Goal: Communication & Community: Answer question/provide support

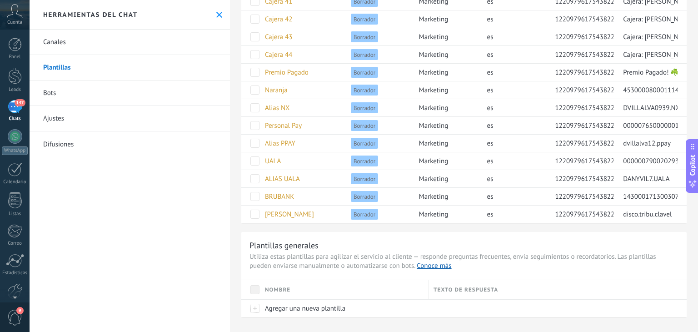
click at [15, 104] on div "147" at bounding box center [15, 106] width 15 height 13
click at [15, 104] on span "147" at bounding box center [20, 102] width 10 height 7
click at [218, 14] on icon at bounding box center [219, 15] width 6 height 6
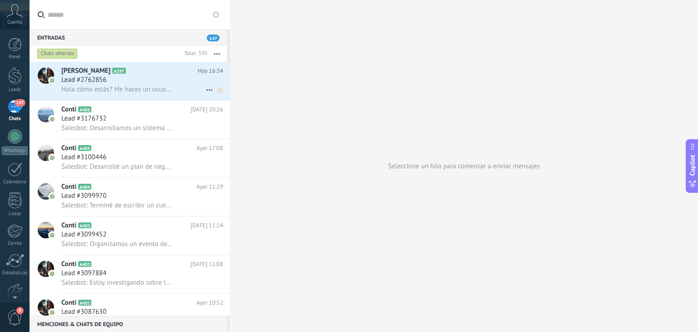
click at [119, 85] on div "Hola cómo estás? Me haces un usuario??" at bounding box center [142, 90] width 162 height 10
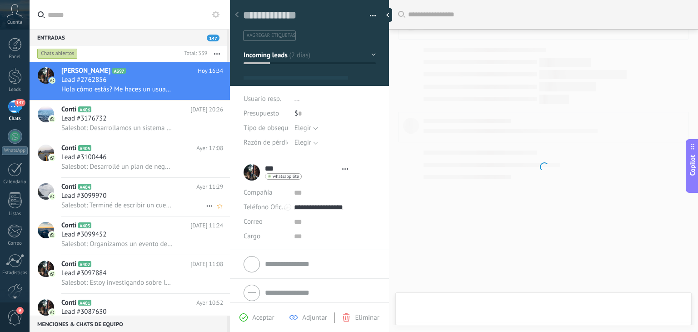
type textarea "**********"
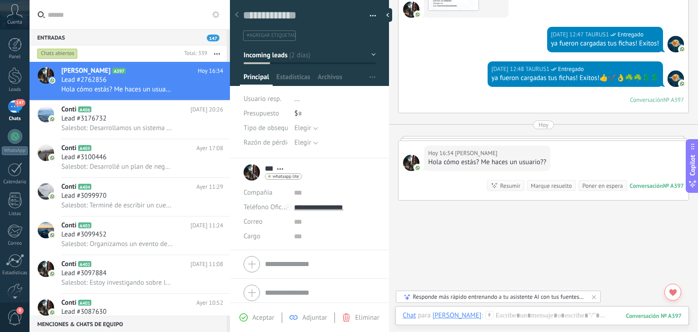
click at [594, 294] on icon at bounding box center [594, 296] width 7 height 7
click at [516, 315] on div at bounding box center [542, 324] width 279 height 27
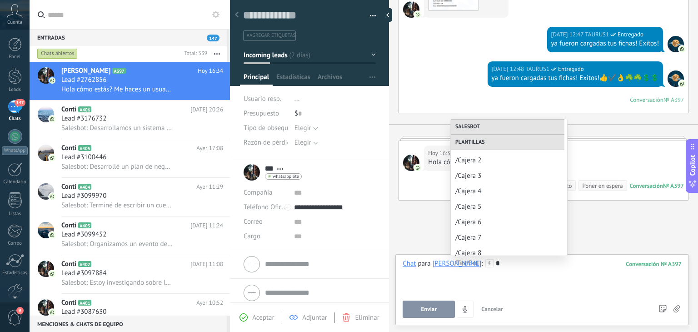
scroll to position [0, 0]
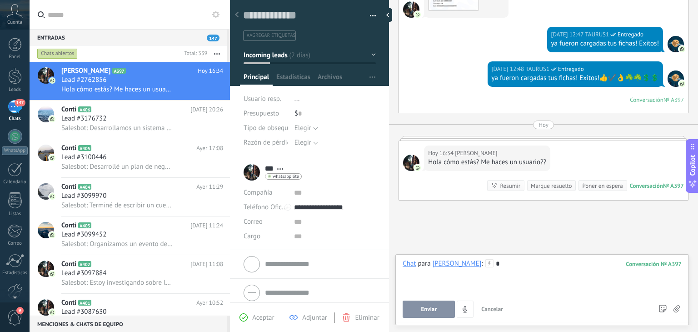
click at [471, 279] on div "*" at bounding box center [542, 276] width 279 height 35
type input "*"
type input "**********"
click at [432, 315] on button "Enviar" at bounding box center [429, 308] width 52 height 17
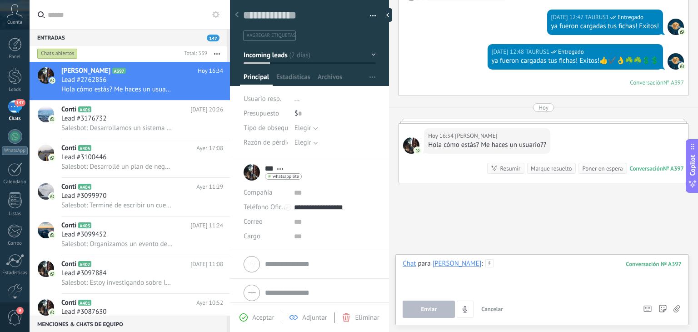
scroll to position [667, 0]
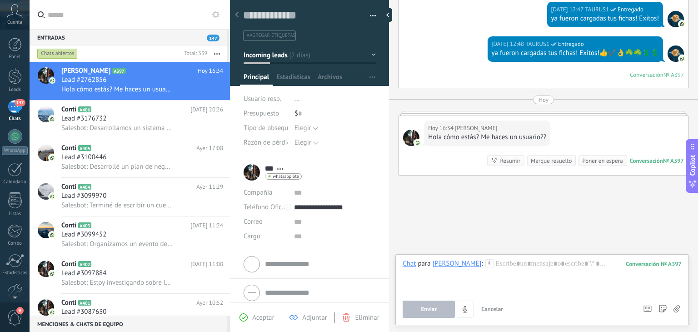
click at [487, 277] on div at bounding box center [542, 276] width 279 height 35
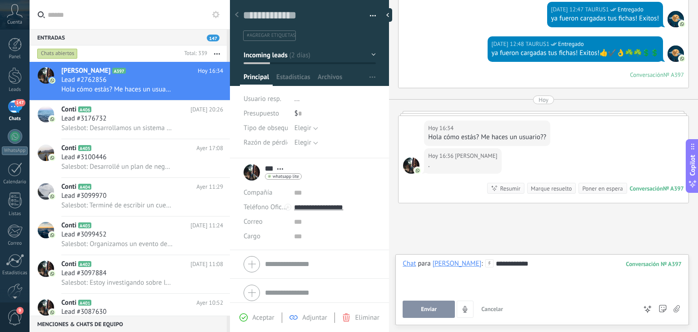
scroll to position [676, 0]
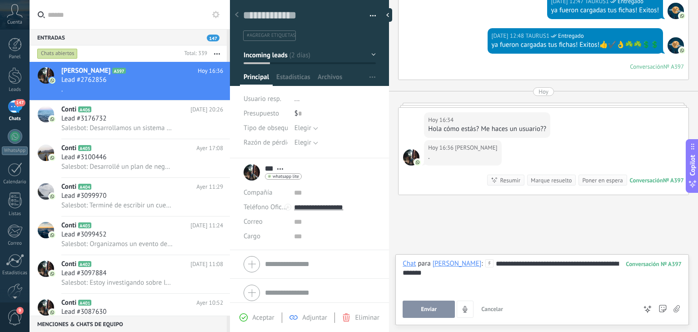
click at [445, 307] on button "Enviar" at bounding box center [429, 308] width 52 height 17
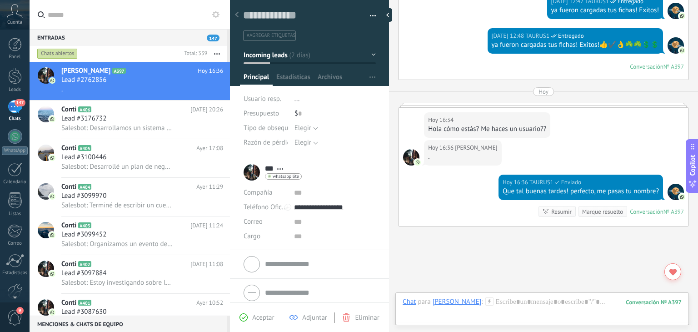
scroll to position [727, 0]
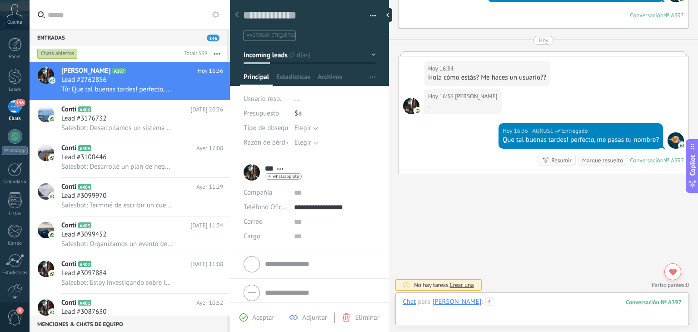
click at [487, 306] on div at bounding box center [542, 310] width 279 height 27
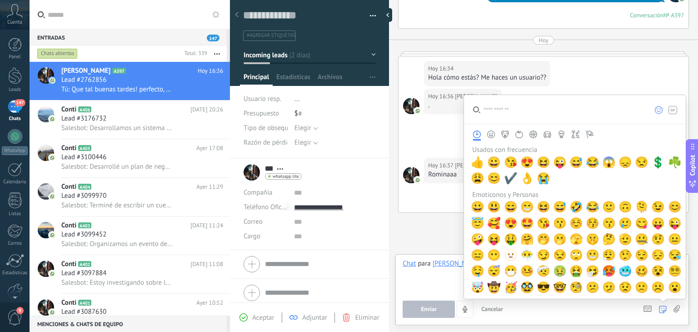
scroll to position [745, 0]
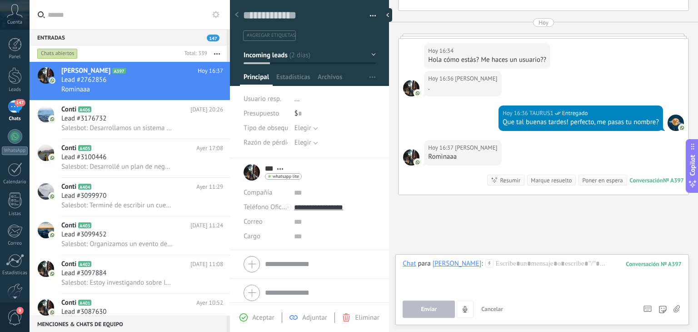
click at [526, 300] on div "Enviar Cancelar Rastrear clics en links ? Reducir links largos y rastrear clics…" at bounding box center [519, 308] width 232 height 17
click at [520, 270] on div at bounding box center [542, 276] width 279 height 35
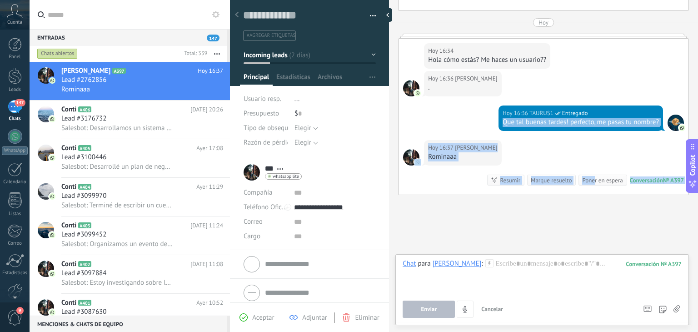
drag, startPoint x: 501, startPoint y: 120, endPoint x: 579, endPoint y: 131, distance: 79.0
click at [589, 135] on div "[DATE] 16:36 TAURUS1 Entregado Que tal buenas tardes! perfecto, me pasas tu nom…" at bounding box center [544, 122] width 290 height 35
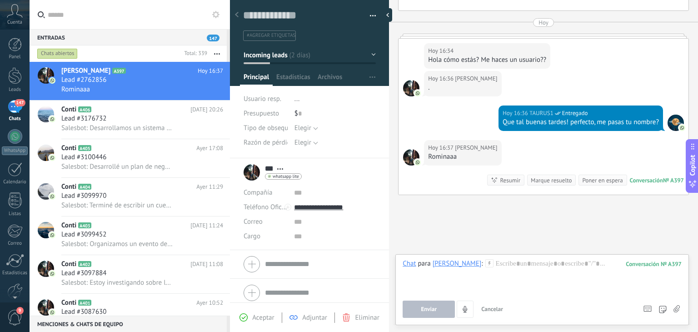
click at [436, 152] on div "Rominaaa" at bounding box center [462, 156] width 69 height 9
copy div "Rominaaa"
click at [486, 260] on icon at bounding box center [490, 263] width 8 height 8
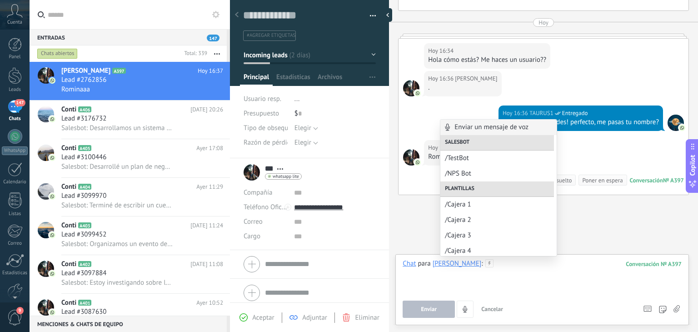
click at [498, 264] on div at bounding box center [542, 276] width 279 height 35
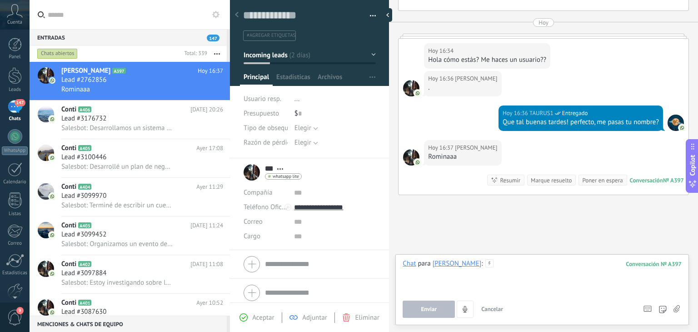
paste div
click at [451, 260] on div "**********" at bounding box center [542, 276] width 279 height 35
click at [435, 310] on span "Enviar" at bounding box center [429, 309] width 16 height 6
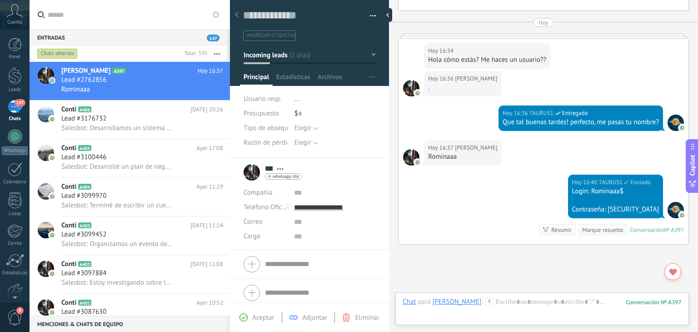
scroll to position [814, 0]
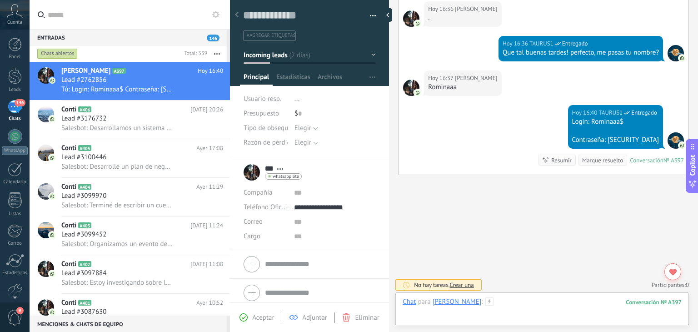
click at [511, 300] on div at bounding box center [542, 310] width 279 height 27
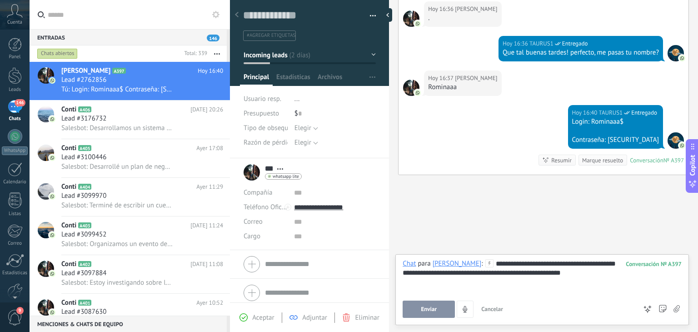
drag, startPoint x: 513, startPoint y: 295, endPoint x: 507, endPoint y: 295, distance: 5.9
click at [513, 295] on div "**********" at bounding box center [542, 288] width 279 height 59
click at [432, 311] on span "Enviar" at bounding box center [429, 309] width 16 height 6
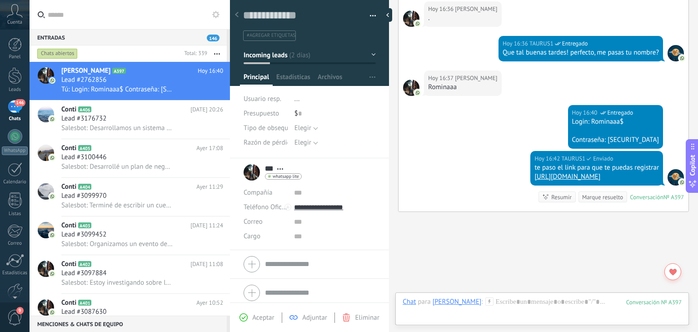
scroll to position [851, 0]
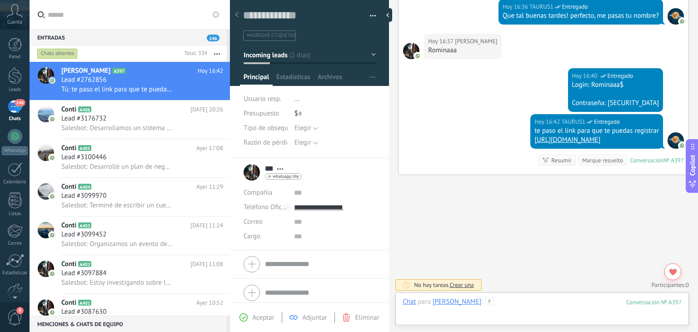
click at [494, 300] on div at bounding box center [542, 310] width 279 height 27
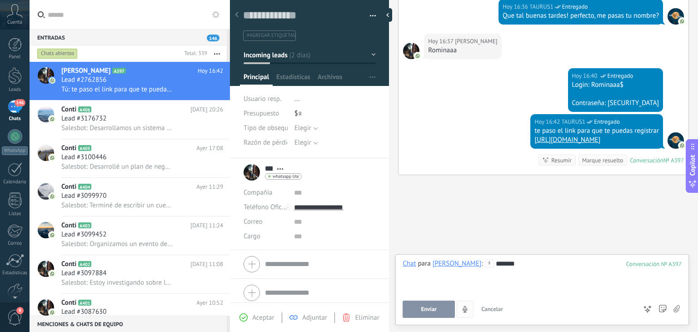
click at [440, 307] on button "Enviar" at bounding box center [429, 308] width 52 height 17
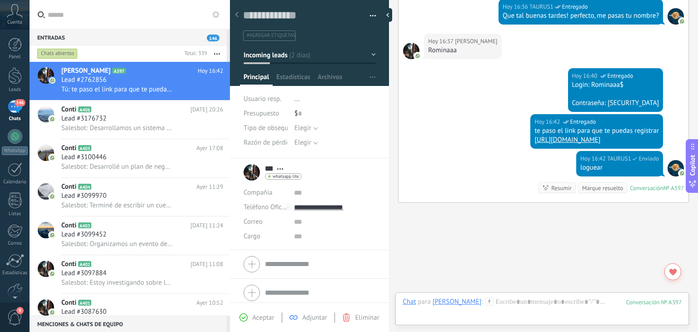
scroll to position [878, 0]
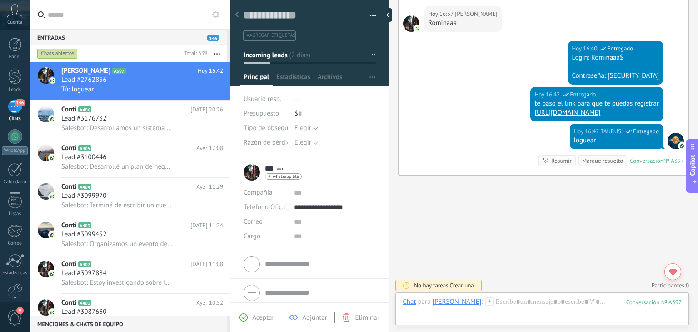
drag, startPoint x: 478, startPoint y: 100, endPoint x: 667, endPoint y: 115, distance: 189.7
click at [667, 115] on div "[DATE] 16:42 TAURUS1 Entregado te paso el link para que te puedas registrar [UR…" at bounding box center [544, 105] width 290 height 37
copy div "te paso el link para que te puedas registrar [URL][DOMAIN_NAME]"
click at [489, 295] on div "Chat Correo Nota Tarea Chat para [PERSON_NAME] : 397 Enviar Cancelar Rastrear c…" at bounding box center [543, 308] width 294 height 33
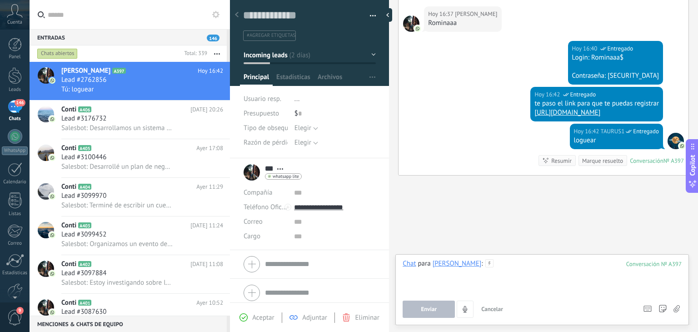
click at [493, 266] on div at bounding box center [542, 276] width 279 height 35
click at [471, 275] on div at bounding box center [542, 276] width 279 height 35
paste div
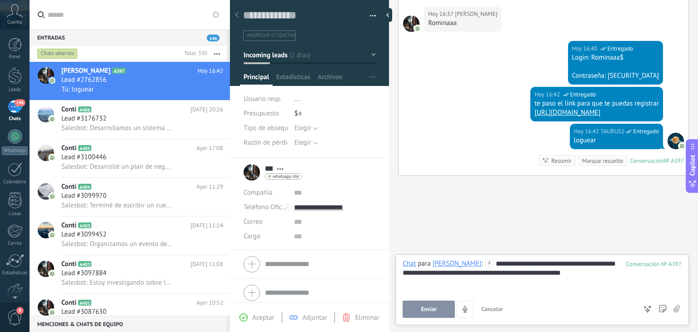
click at [455, 262] on div "**********" at bounding box center [542, 276] width 279 height 35
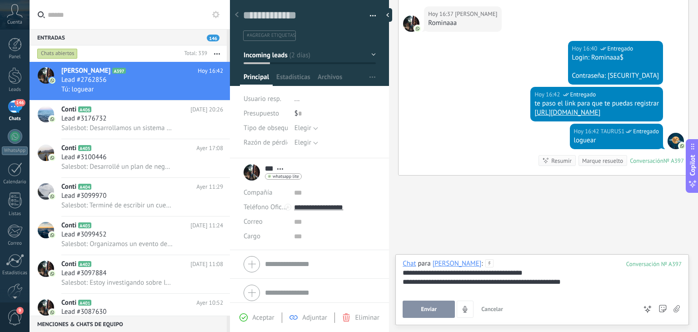
click at [568, 264] on div at bounding box center [542, 263] width 279 height 9
click at [507, 270] on div "**********" at bounding box center [542, 276] width 279 height 35
click at [520, 271] on div "**********" at bounding box center [542, 276] width 279 height 35
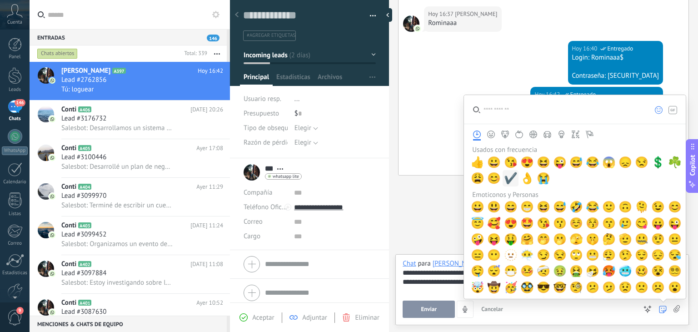
drag, startPoint x: 506, startPoint y: 180, endPoint x: 522, endPoint y: 181, distance: 16.4
click at [506, 180] on span "✔️" at bounding box center [511, 178] width 14 height 13
click at [655, 162] on span "💲" at bounding box center [658, 162] width 14 height 13
click at [668, 162] on span "☘️" at bounding box center [675, 162] width 14 height 13
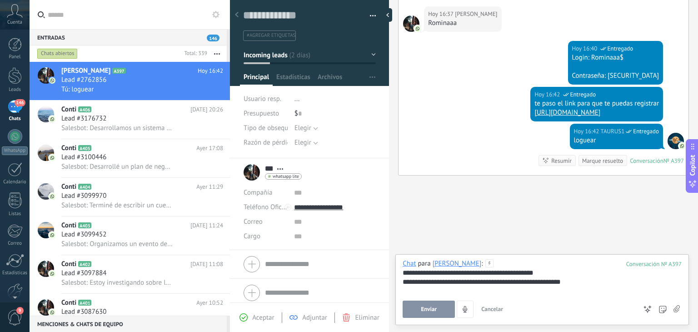
click at [409, 310] on button "Enviar" at bounding box center [429, 308] width 52 height 17
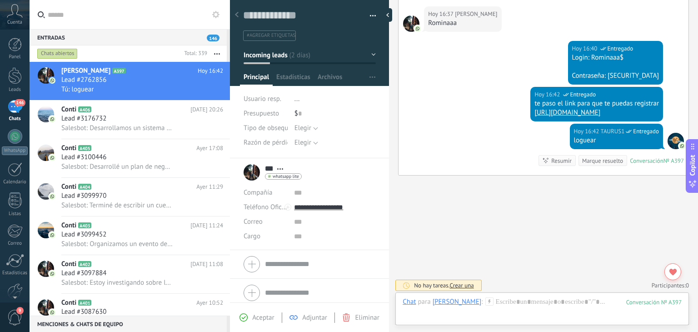
scroll to position [916, 0]
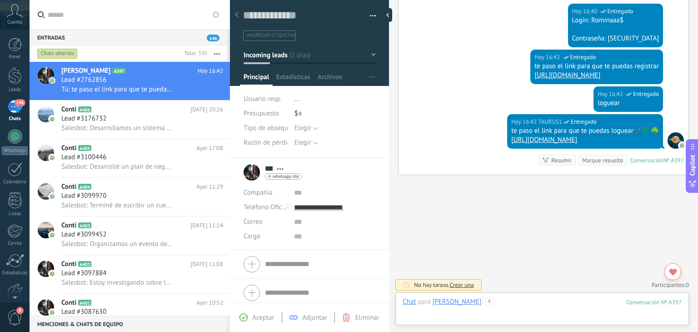
click at [482, 300] on div at bounding box center [542, 310] width 279 height 27
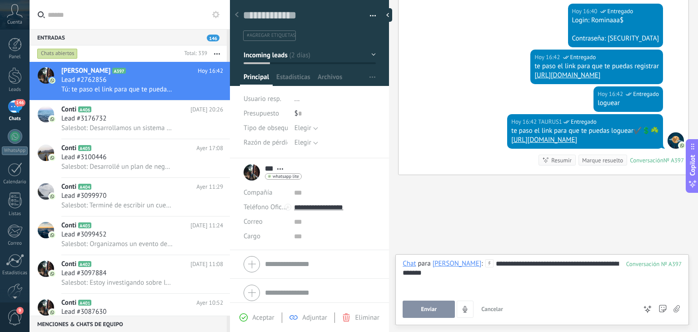
click at [616, 277] on div at bounding box center [542, 281] width 279 height 9
click at [609, 277] on div at bounding box center [542, 281] width 279 height 9
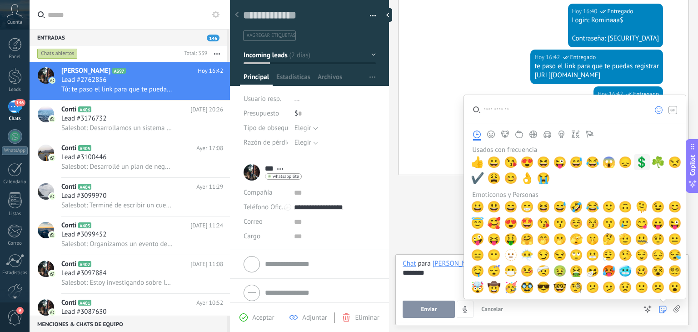
click at [642, 163] on span "💲" at bounding box center [642, 162] width 14 height 13
click at [661, 308] on icon at bounding box center [663, 309] width 8 height 8
click at [654, 164] on span "☘️" at bounding box center [658, 162] width 14 height 13
click at [653, 164] on span "☘️" at bounding box center [658, 162] width 14 height 13
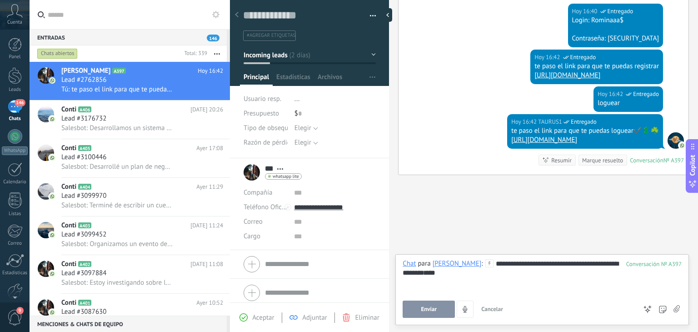
click at [438, 302] on button "Enviar" at bounding box center [429, 308] width 52 height 17
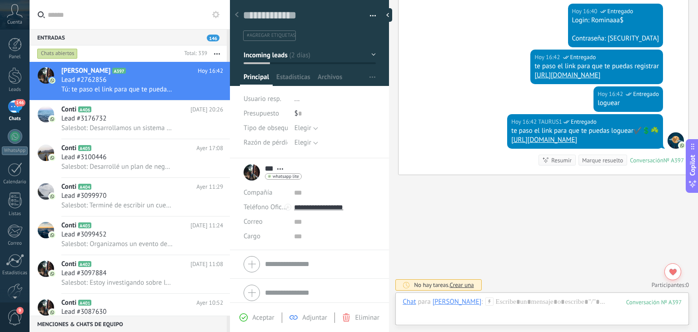
scroll to position [943, 0]
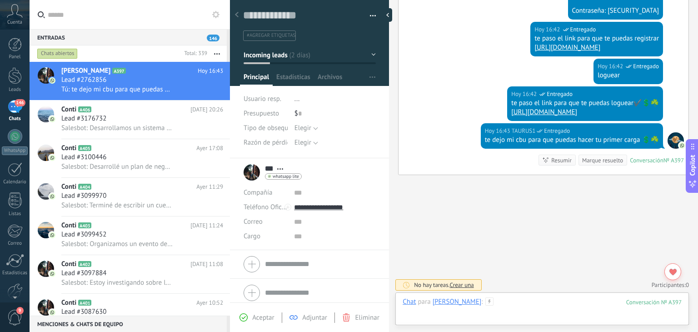
click at [484, 302] on div at bounding box center [542, 310] width 279 height 27
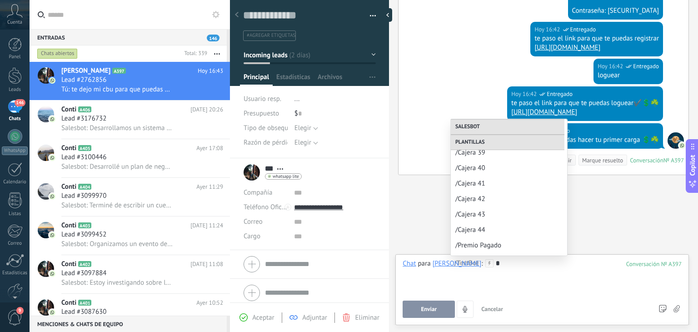
scroll to position [667, 0]
click at [484, 244] on span "/[PERSON_NAME]" at bounding box center [506, 247] width 100 height 9
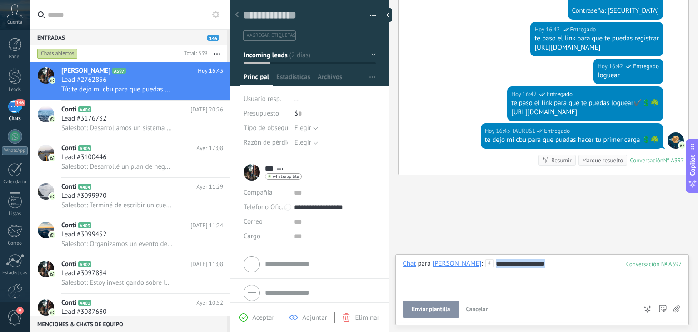
drag, startPoint x: 522, startPoint y: 275, endPoint x: 445, endPoint y: 274, distance: 77.3
click at [445, 274] on div "**********" at bounding box center [542, 276] width 279 height 35
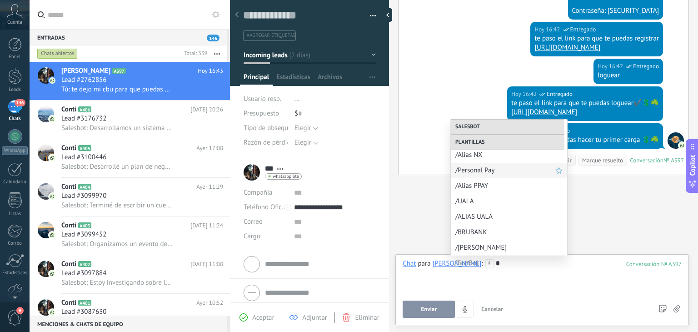
click at [484, 171] on span "/Personal Pay" at bounding box center [506, 170] width 100 height 9
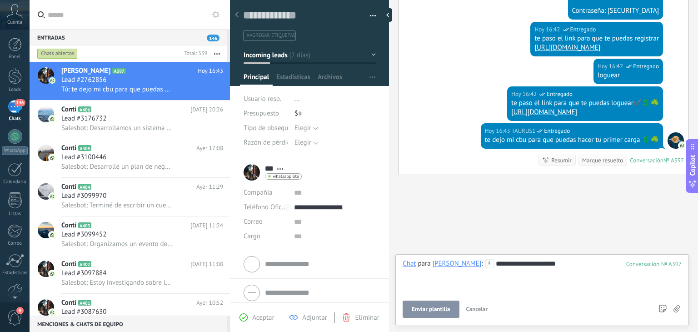
click at [427, 308] on span "Enviar plantilla" at bounding box center [431, 309] width 38 height 6
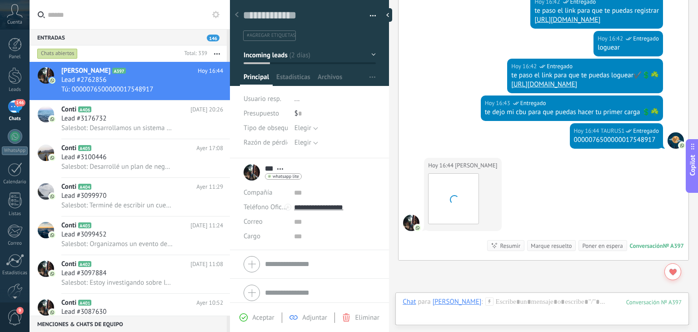
scroll to position [1036, 0]
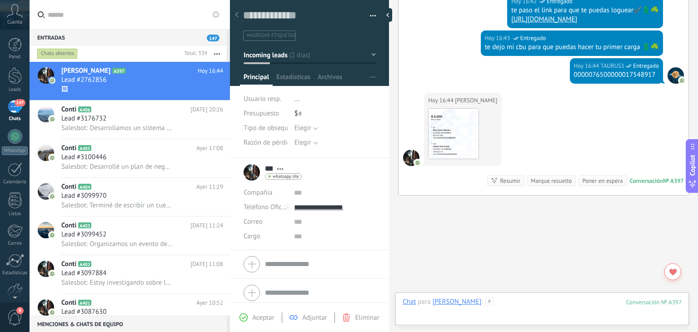
click at [480, 309] on div at bounding box center [542, 310] width 279 height 27
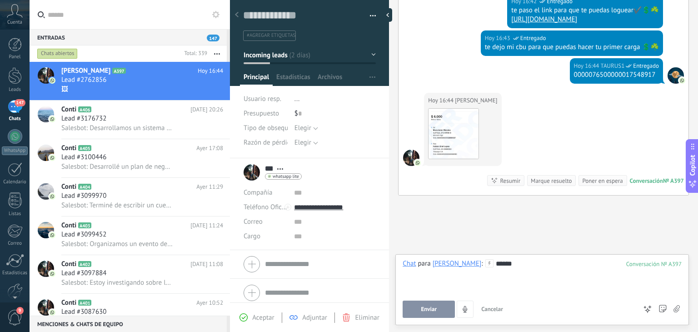
click at [516, 287] on div "******" at bounding box center [542, 276] width 279 height 35
click at [490, 277] on div "******" at bounding box center [542, 276] width 279 height 35
click at [450, 261] on input "**********" at bounding box center [501, 263] width 136 height 9
type input "**********"
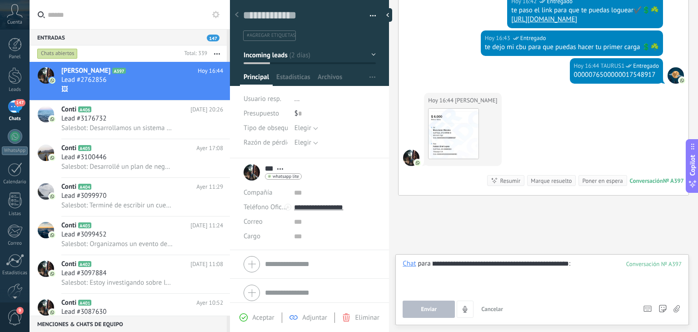
drag, startPoint x: 532, startPoint y: 320, endPoint x: 554, endPoint y: 284, distance: 42.4
click at [532, 320] on div "**********" at bounding box center [543, 289] width 294 height 71
click at [488, 255] on div "Chat Correo Nota Tarea Chat para [PERSON_NAME] : 397 Enviar Cancelar Rastrear c…" at bounding box center [543, 289] width 294 height 71
click at [493, 269] on div at bounding box center [542, 276] width 279 height 35
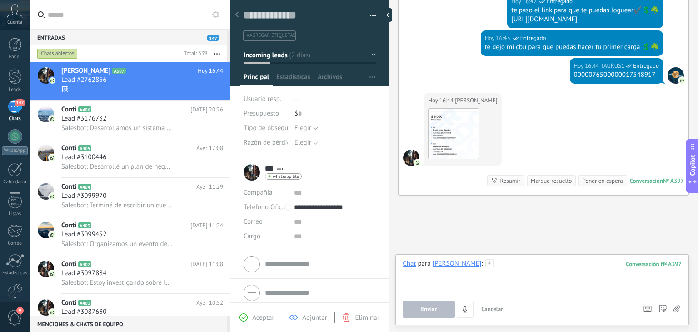
drag, startPoint x: 493, startPoint y: 268, endPoint x: 455, endPoint y: 271, distance: 37.9
click at [492, 268] on div at bounding box center [542, 276] width 279 height 35
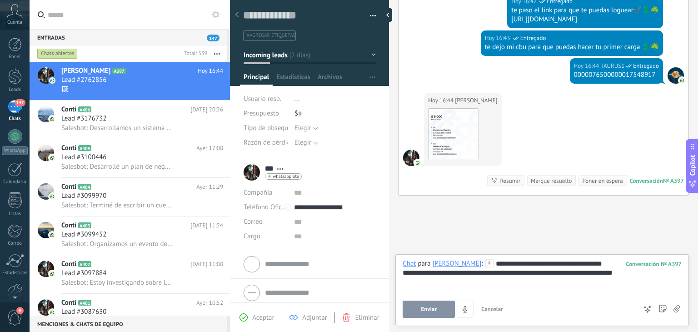
drag, startPoint x: 565, startPoint y: 264, endPoint x: 574, endPoint y: 262, distance: 9.4
click at [567, 264] on div "**********" at bounding box center [542, 276] width 279 height 35
click at [581, 262] on div "**********" at bounding box center [542, 276] width 279 height 35
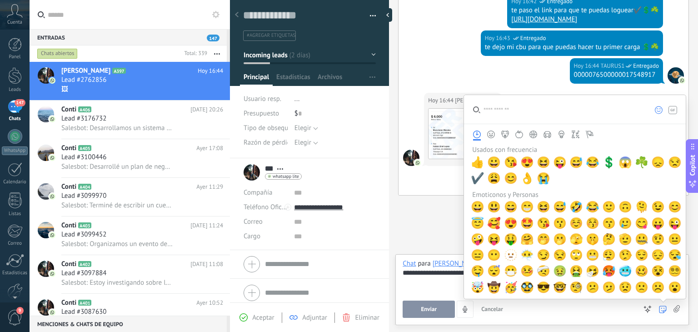
click at [662, 311] on icon at bounding box center [663, 309] width 8 height 8
click at [640, 161] on span "☘️" at bounding box center [642, 162] width 14 height 13
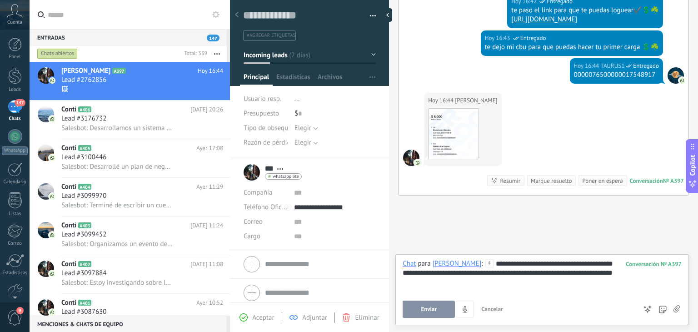
click at [602, 279] on div "**********" at bounding box center [542, 276] width 279 height 35
click at [540, 268] on div "**********" at bounding box center [542, 272] width 279 height 9
click at [533, 274] on div "**********" at bounding box center [542, 272] width 279 height 9
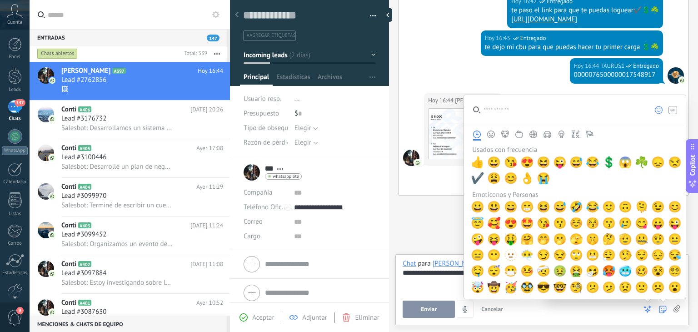
click at [660, 308] on use at bounding box center [662, 308] width 7 height 7
click at [480, 179] on span "✔️" at bounding box center [478, 178] width 14 height 13
click at [528, 179] on span "👌" at bounding box center [528, 178] width 14 height 13
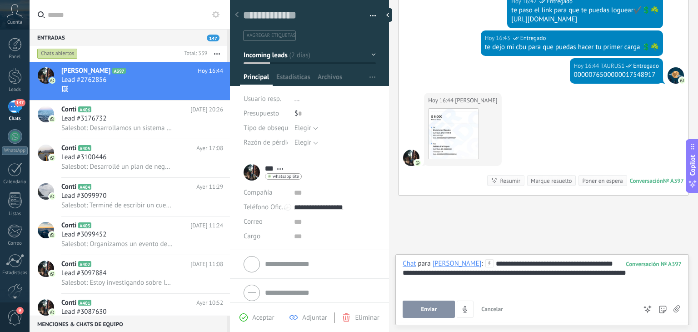
click at [439, 280] on div "**********" at bounding box center [542, 276] width 279 height 35
click at [431, 311] on span "Enviar" at bounding box center [429, 309] width 16 height 6
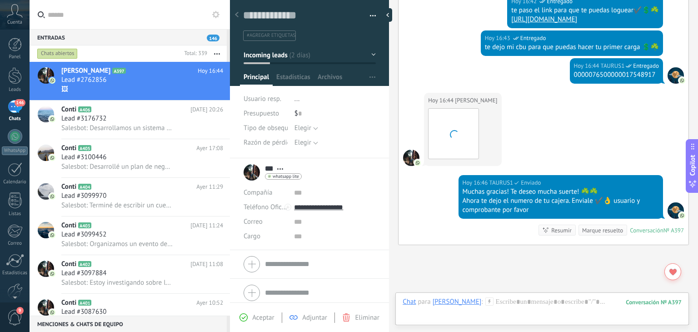
scroll to position [1106, 0]
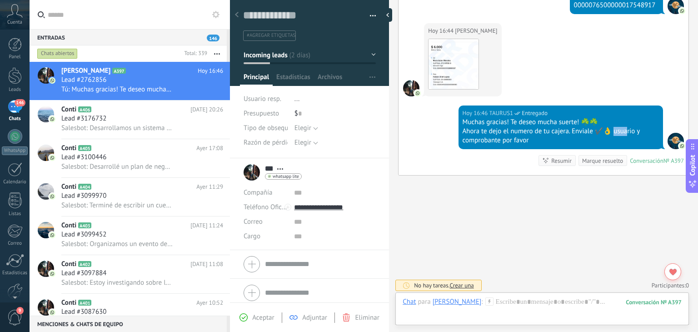
drag, startPoint x: 615, startPoint y: 128, endPoint x: 629, endPoint y: 130, distance: 13.7
click at [629, 130] on div "Ahora te dejo el numero de tu cajera. Enviale ✔️👌 usuario y comprobante por fav…" at bounding box center [561, 136] width 196 height 18
click at [600, 130] on div "Ahora te dejo el numero de tu cajera. Enviale ✔️👌 usuario y comprobante por fav…" at bounding box center [561, 136] width 196 height 18
drag, startPoint x: 571, startPoint y: 127, endPoint x: 598, endPoint y: 131, distance: 27.1
click at [598, 131] on div "Ahora te dejo el numero de tu cajera. Enviale ✔️👌 usuario y comprobante por fav…" at bounding box center [561, 136] width 196 height 18
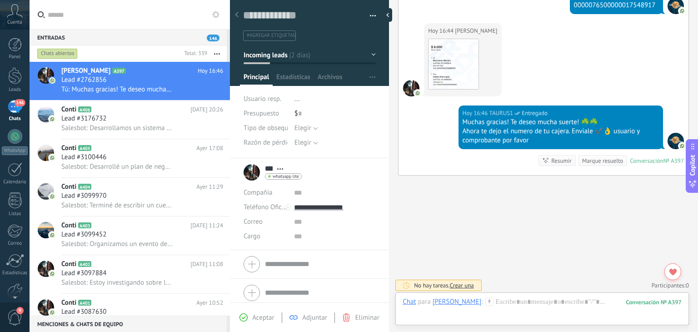
click at [557, 137] on div "Ahora te dejo el numero de tu cajera. Enviale ✔️👌 usuario y comprobante por fav…" at bounding box center [561, 136] width 196 height 18
click at [459, 124] on div "[DATE] 16:46 TAURUS1 Entregado Muchas gracias! Te deseo mucha suerte! ☘️☘️ Ahor…" at bounding box center [561, 127] width 205 height 44
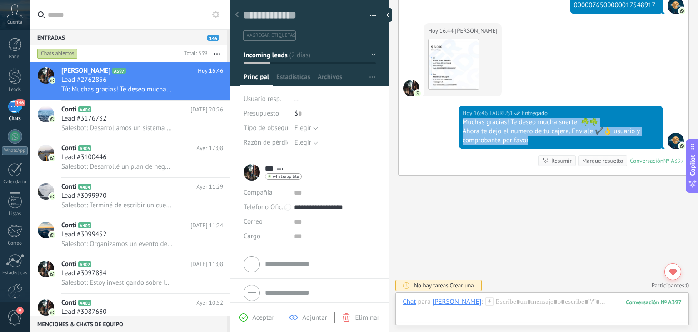
drag, startPoint x: 460, startPoint y: 120, endPoint x: 538, endPoint y: 140, distance: 80.8
click at [538, 140] on div "[DATE] 16:46 TAURUS1 Entregado Muchas gracias! Te deseo mucha suerte! ☘️☘️ Ahor…" at bounding box center [561, 127] width 205 height 44
copy div "Muchas gracias! Te deseo mucha suerte! ☘️☘️ Ahora te dejo el numero de tu cajer…"
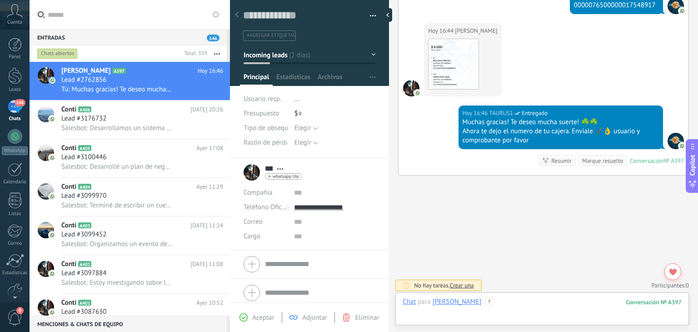
click at [491, 299] on div at bounding box center [542, 310] width 279 height 27
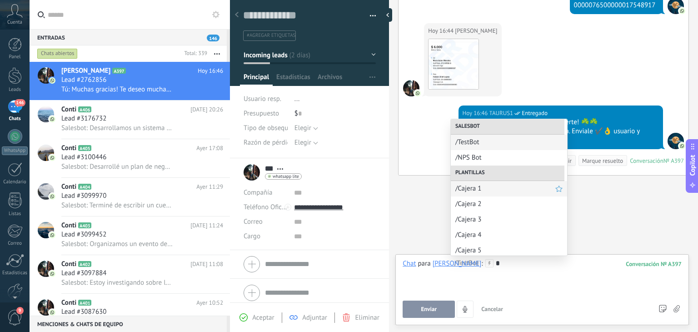
click at [484, 188] on span "/Cajera 1" at bounding box center [506, 188] width 100 height 9
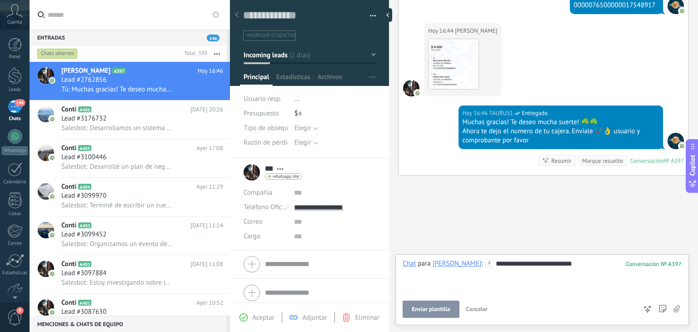
click at [436, 311] on span "Enviar plantilla" at bounding box center [431, 309] width 38 height 6
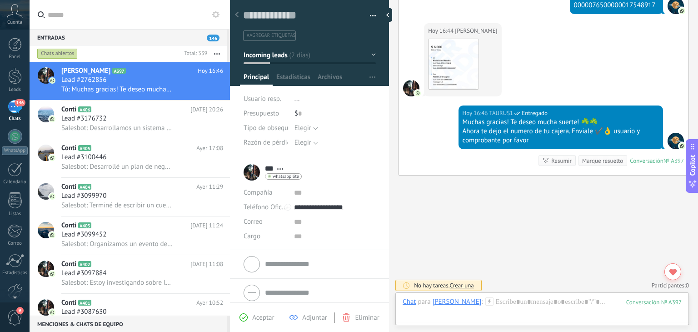
scroll to position [1133, 0]
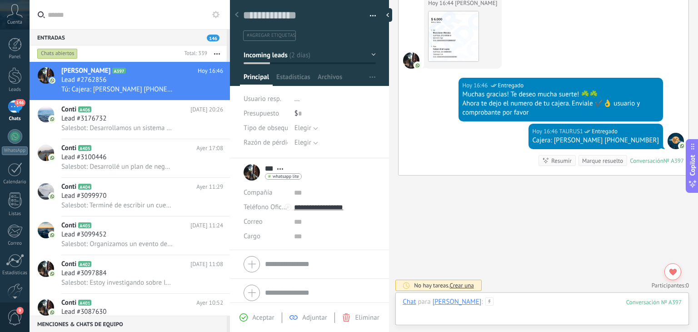
click at [511, 299] on div at bounding box center [542, 310] width 279 height 27
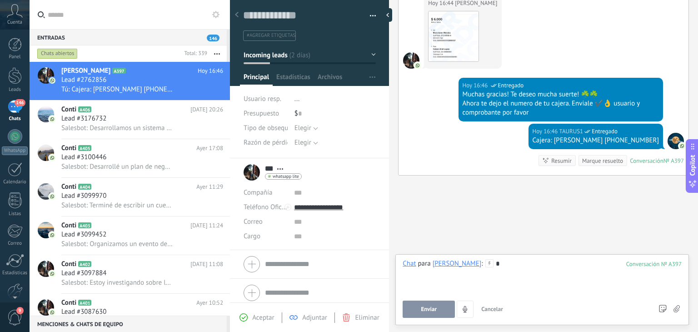
click at [519, 268] on div "*" at bounding box center [542, 276] width 279 height 35
click at [475, 268] on div at bounding box center [542, 276] width 279 height 35
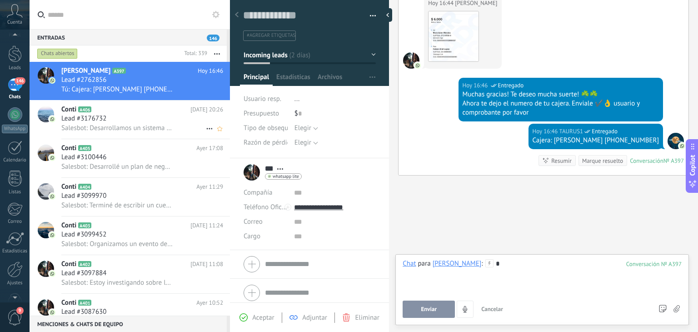
scroll to position [0, 0]
drag, startPoint x: 9, startPoint y: 110, endPoint x: 58, endPoint y: 88, distance: 53.3
click at [10, 110] on div "146" at bounding box center [15, 106] width 15 height 13
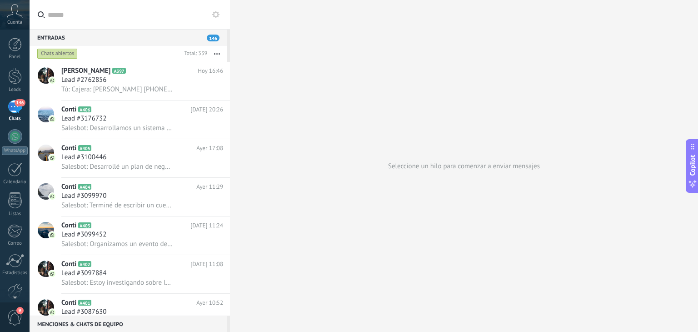
click at [216, 10] on button at bounding box center [215, 14] width 11 height 11
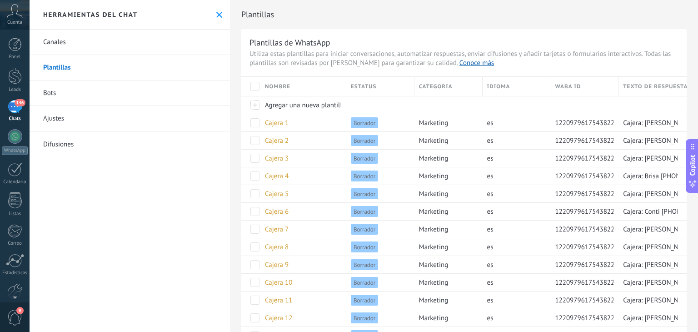
click at [109, 66] on link "Plantillas" at bounding box center [130, 67] width 200 height 25
click at [282, 121] on span "Cajera 1" at bounding box center [277, 123] width 24 height 9
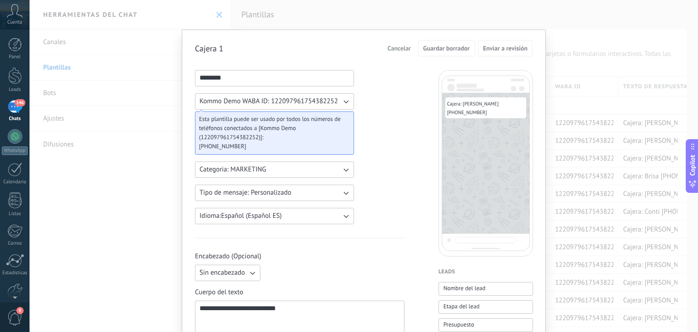
click at [155, 95] on div "**********" at bounding box center [364, 166] width 669 height 332
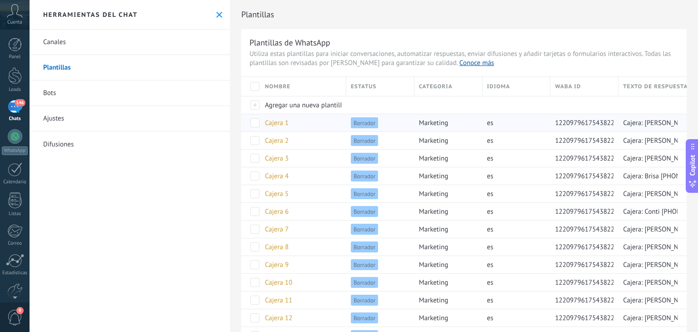
click at [259, 122] on span at bounding box center [254, 122] width 9 height 9
click at [269, 122] on div "eliminar" at bounding box center [279, 123] width 31 height 18
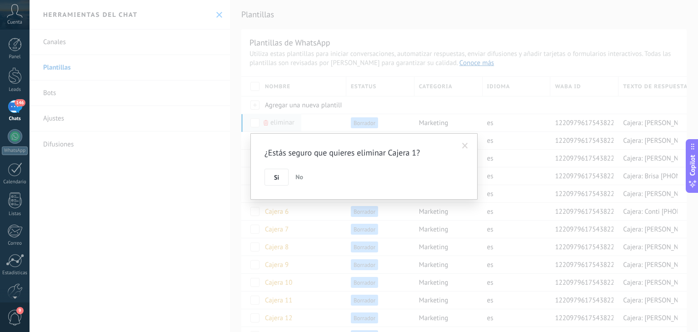
click at [276, 174] on span "Si" at bounding box center [276, 177] width 5 height 6
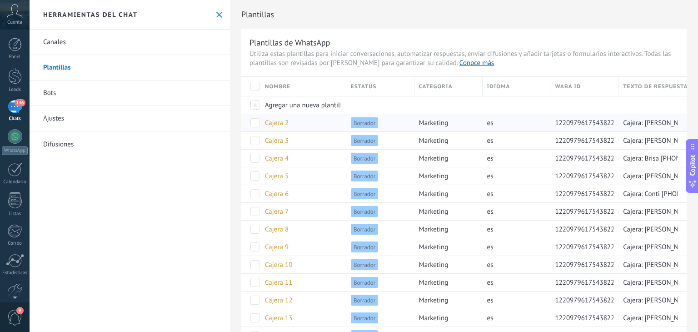
click at [290, 122] on div "Cajera 2" at bounding box center [300, 122] width 81 height 17
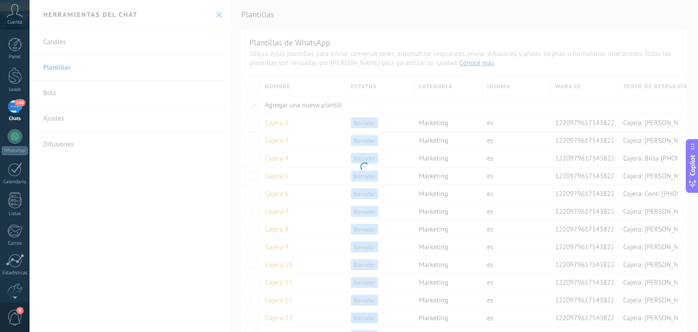
click at [276, 122] on div at bounding box center [364, 166] width 669 height 332
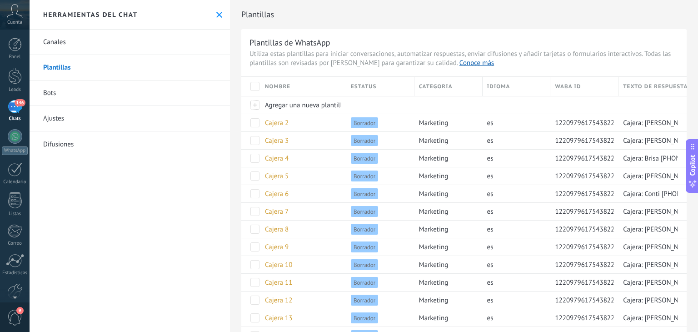
click at [276, 122] on span "Cajera 2" at bounding box center [277, 123] width 24 height 9
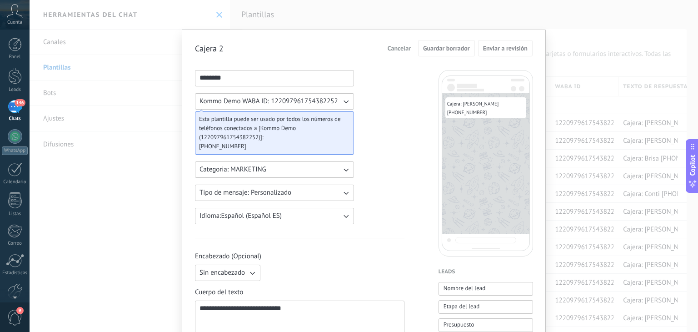
click at [391, 51] on span "Cancelar" at bounding box center [399, 48] width 23 height 6
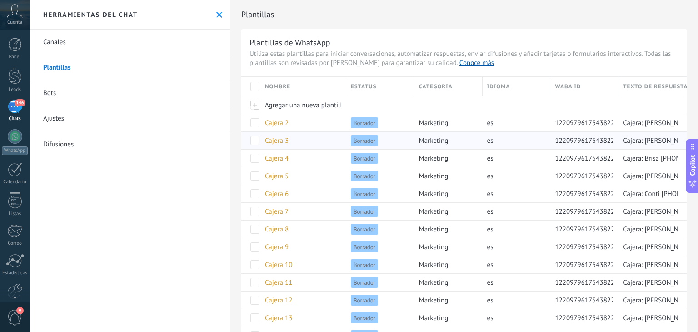
click at [284, 139] on span "Cajera 3" at bounding box center [277, 140] width 24 height 9
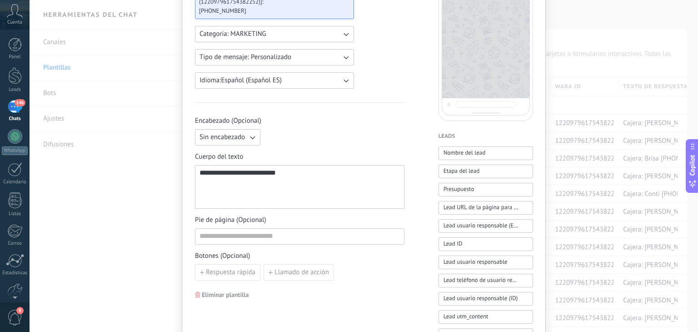
scroll to position [136, 0]
click at [302, 185] on div "**********" at bounding box center [300, 186] width 200 height 36
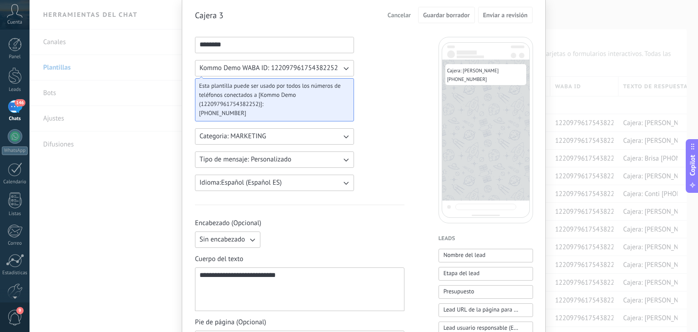
scroll to position [0, 0]
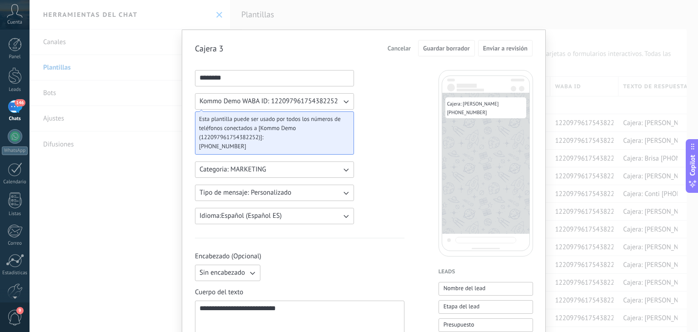
click at [508, 19] on div "**********" at bounding box center [364, 166] width 669 height 332
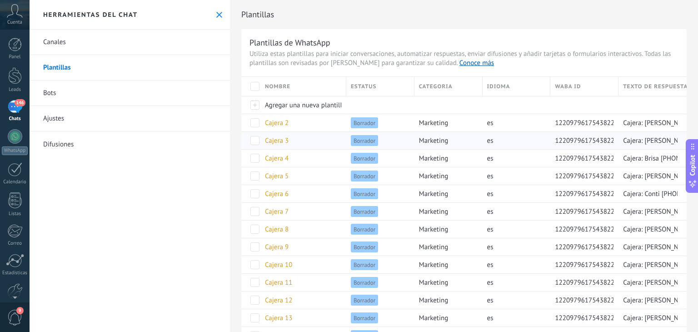
click at [251, 141] on span at bounding box center [254, 140] width 9 height 9
click at [256, 177] on span at bounding box center [254, 175] width 9 height 9
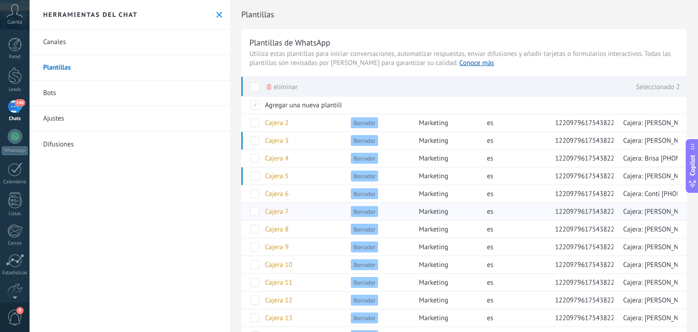
click at [254, 217] on div at bounding box center [250, 211] width 19 height 18
click at [254, 212] on span at bounding box center [254, 211] width 9 height 9
click at [252, 246] on span at bounding box center [254, 246] width 9 height 9
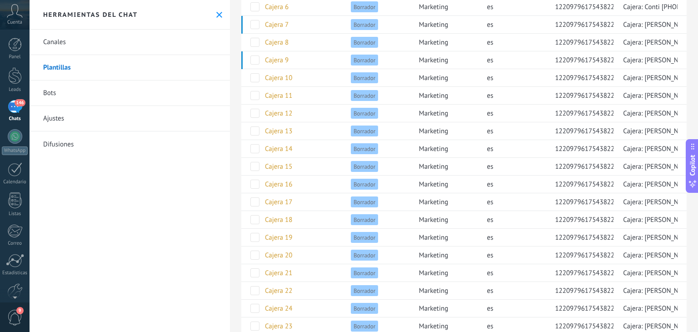
scroll to position [111, 0]
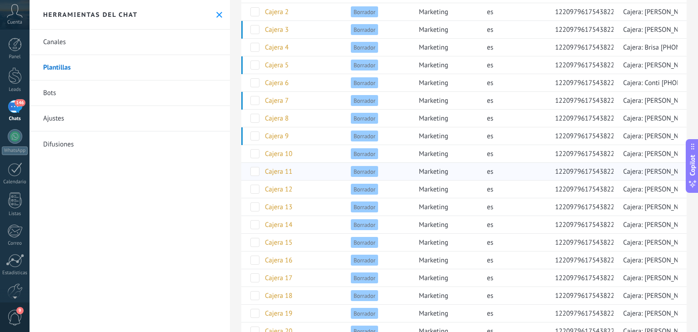
click at [596, 173] on span "122097961754382252" at bounding box center [588, 171] width 67 height 9
click at [265, 169] on span "Cajera 11" at bounding box center [278, 171] width 27 height 9
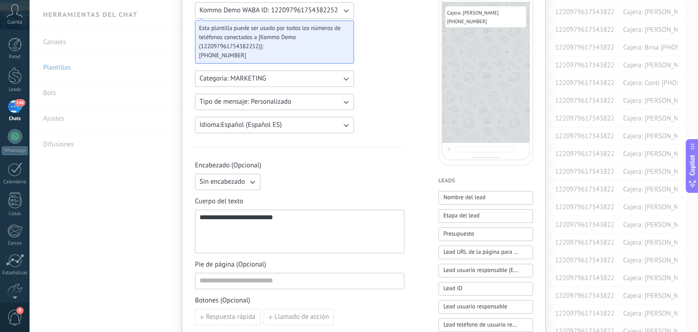
scroll to position [45, 0]
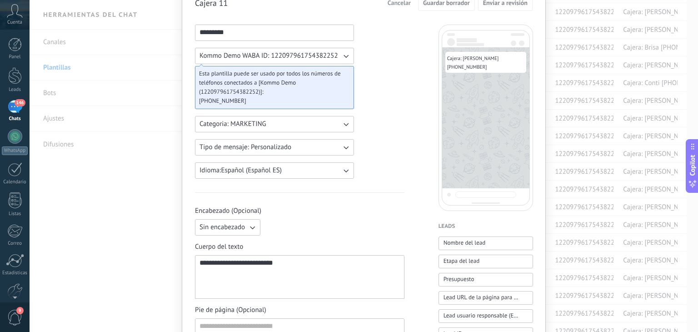
click at [146, 238] on div "**********" at bounding box center [364, 166] width 669 height 332
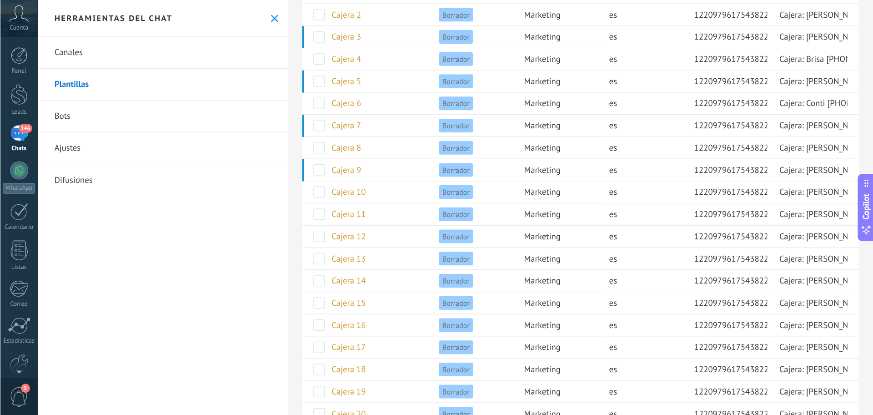
scroll to position [0, 0]
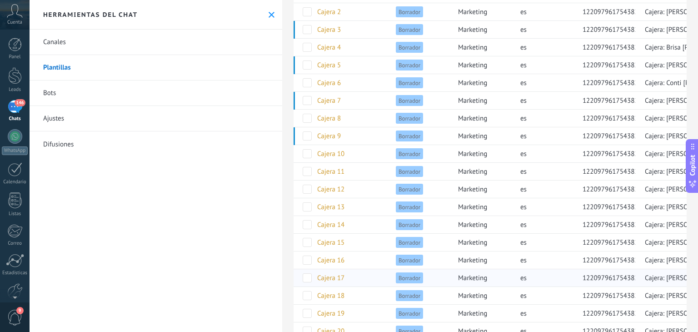
type textarea "**********"
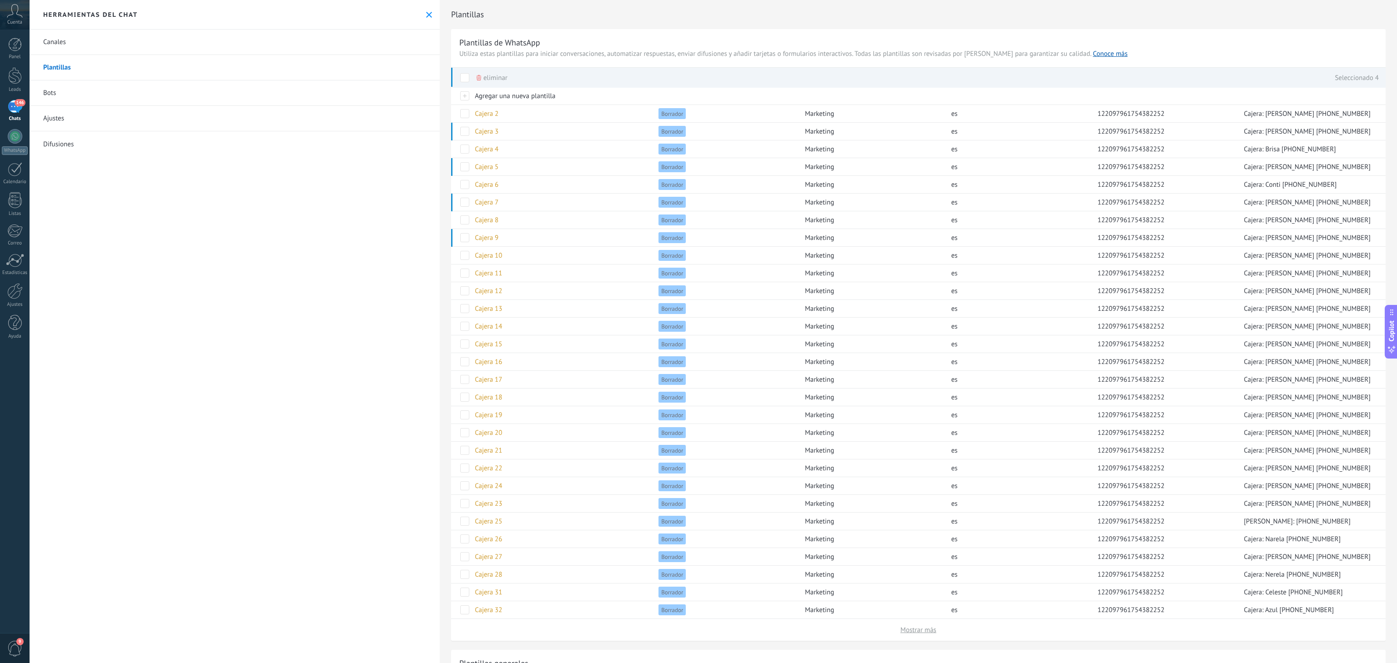
click at [469, 81] on span at bounding box center [464, 77] width 9 height 9
click at [469, 79] on span at bounding box center [464, 77] width 9 height 9
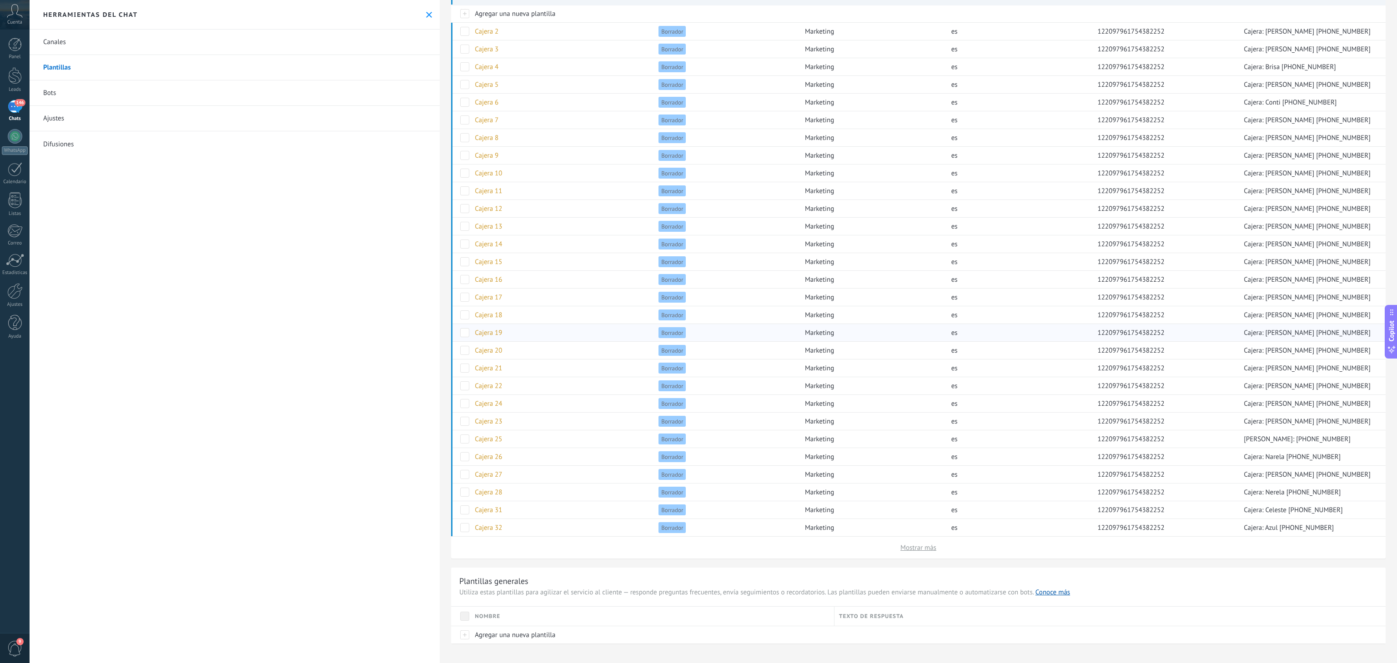
scroll to position [91, 0]
